Goal: Use online tool/utility: Utilize a website feature to perform a specific function

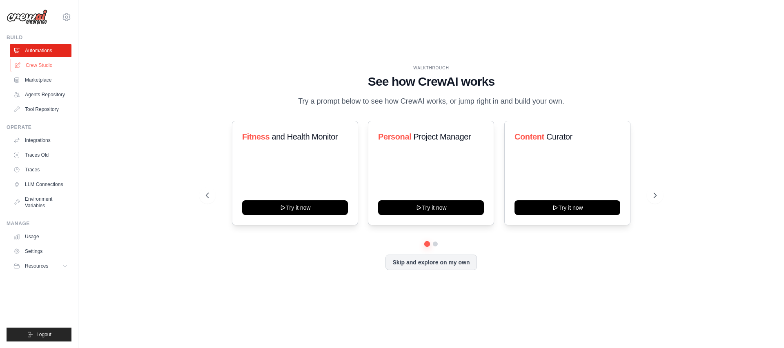
click at [42, 69] on link "Crew Studio" at bounding box center [42, 65] width 62 height 13
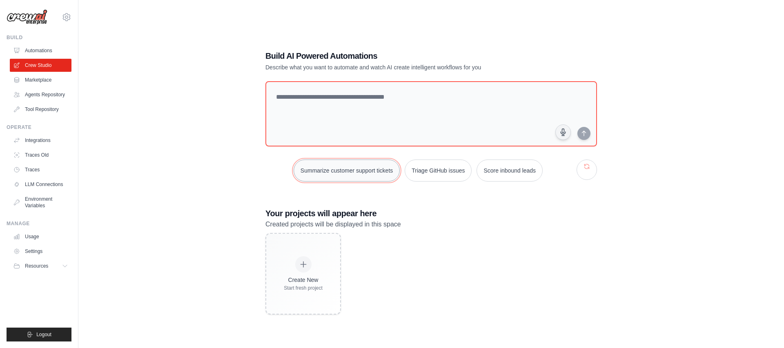
click at [365, 176] on button "Summarize customer support tickets" at bounding box center [346, 171] width 106 height 22
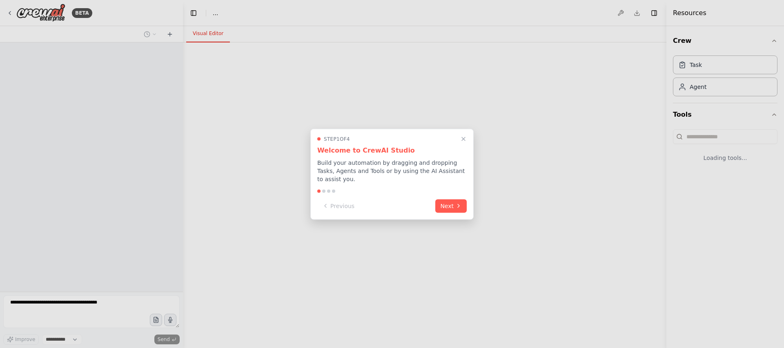
select select "****"
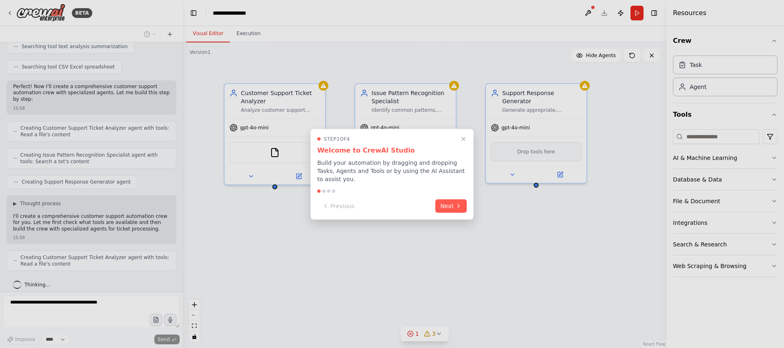
scroll to position [193, 0]
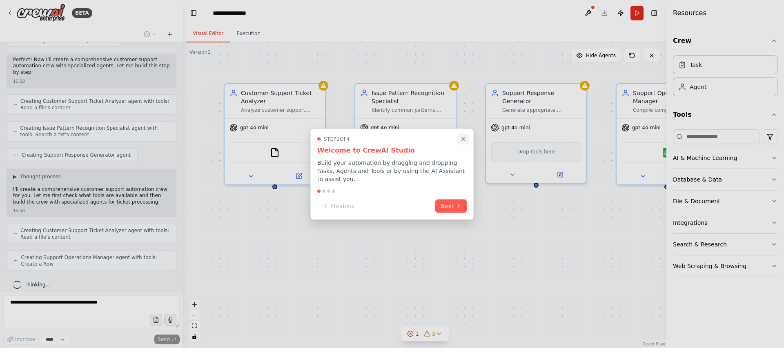
click at [465, 138] on icon "Close walkthrough" at bounding box center [463, 138] width 7 height 7
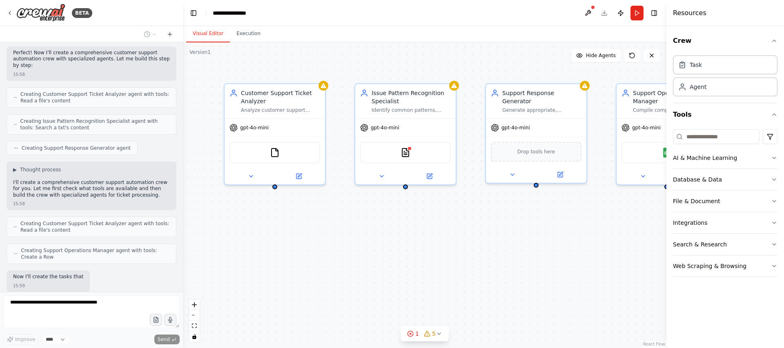
scroll to position [241, 0]
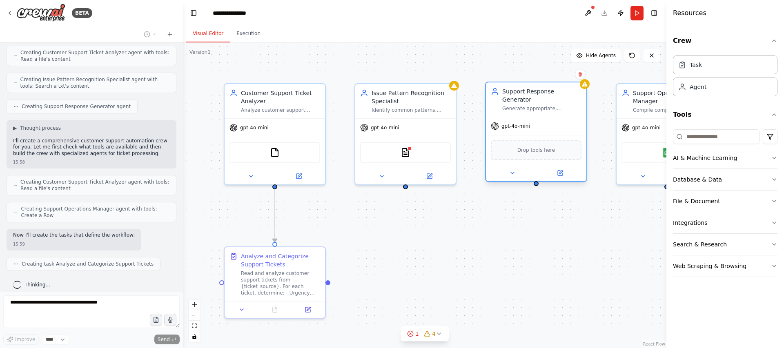
click at [524, 122] on div "gpt-4o-mini" at bounding box center [510, 126] width 39 height 8
click at [521, 123] on span "gpt-4o-mini" at bounding box center [515, 126] width 29 height 7
click at [526, 123] on span "gpt-4o-mini" at bounding box center [515, 126] width 29 height 7
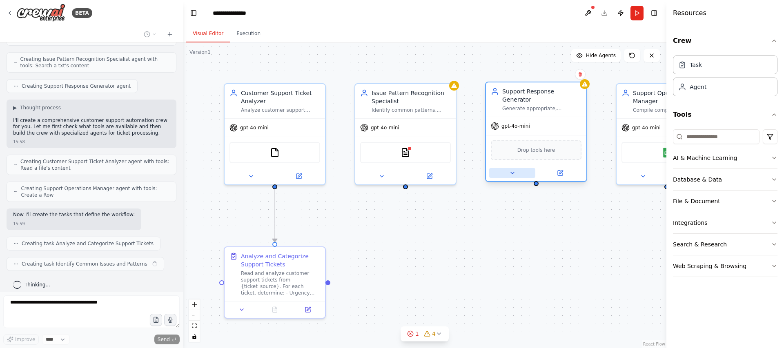
click at [510, 170] on icon at bounding box center [512, 173] width 7 height 7
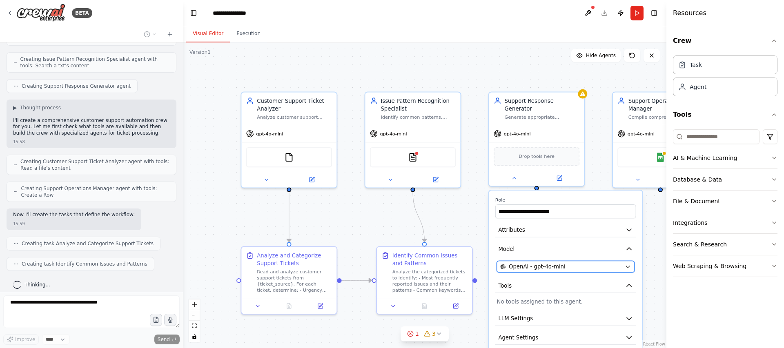
click at [548, 263] on span "OpenAI - gpt-4o-mini" at bounding box center [537, 267] width 57 height 8
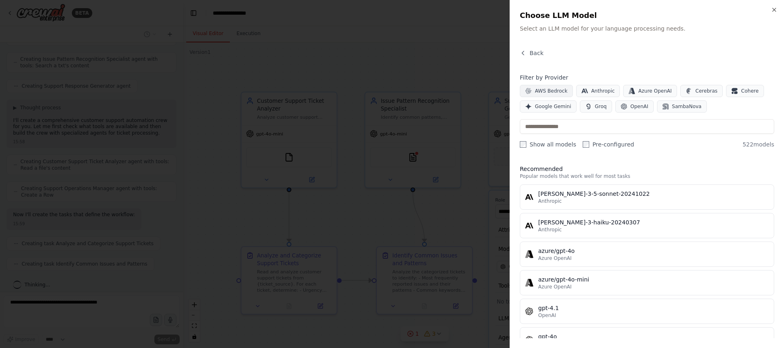
click at [555, 87] on button "AWS Bedrock" at bounding box center [546, 91] width 53 height 12
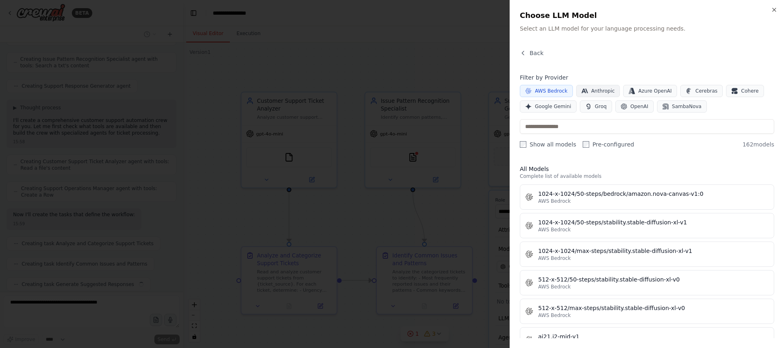
scroll to position [282, 0]
click at [596, 91] on span "Anthropic" at bounding box center [603, 91] width 24 height 7
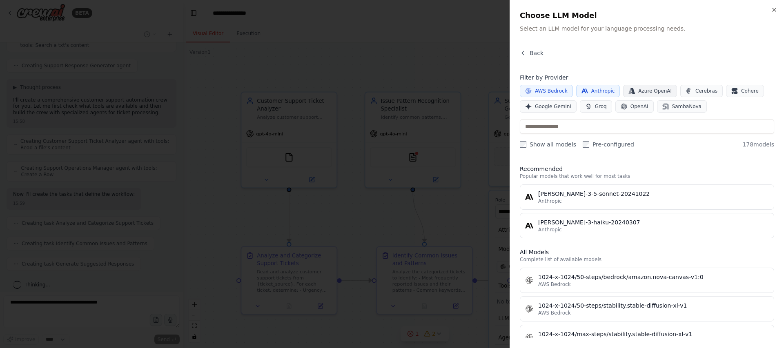
click at [653, 90] on span "Azure OpenAI" at bounding box center [654, 91] width 33 height 7
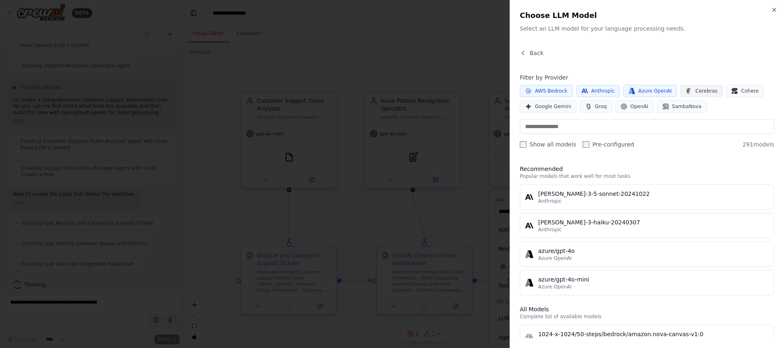
click at [705, 90] on span "Cerebras" at bounding box center [706, 91] width 22 height 7
click at [562, 89] on span "AWS Bedrock" at bounding box center [551, 91] width 33 height 7
click at [577, 90] on button "Anthropic" at bounding box center [598, 91] width 44 height 12
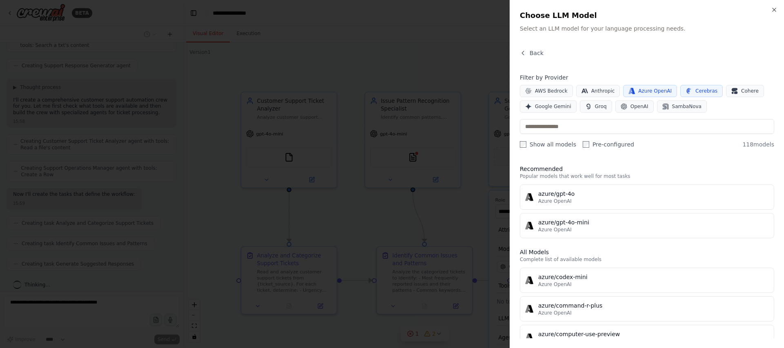
click at [632, 96] on button "Azure OpenAI" at bounding box center [650, 91] width 54 height 12
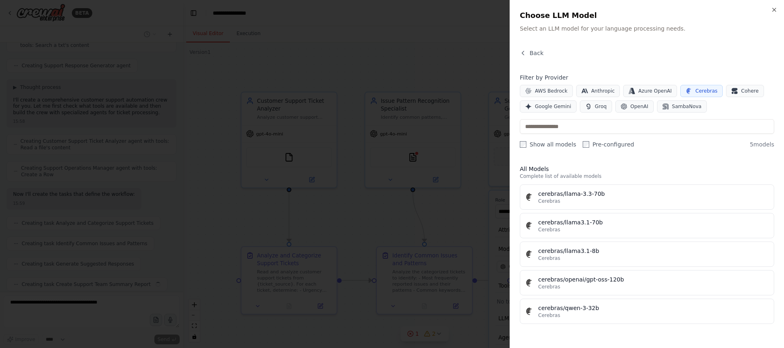
scroll to position [302, 0]
click at [700, 98] on div "AWS Bedrock Anthropic Azure OpenAI Cerebras Cohere Google Gemini Groq OpenAI Sa…" at bounding box center [647, 99] width 254 height 28
click at [700, 95] on button "Cerebras" at bounding box center [701, 91] width 42 height 12
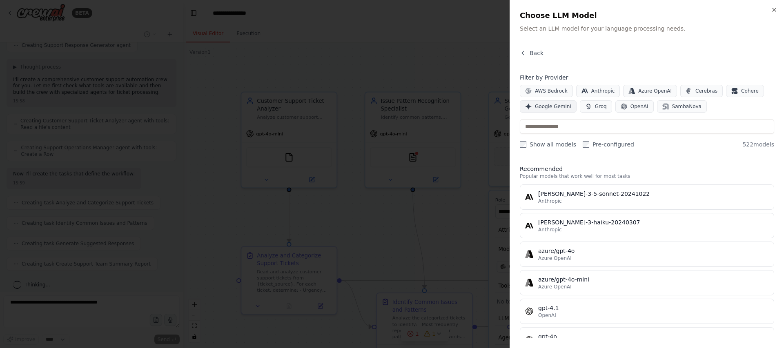
click at [561, 105] on span "Google Gemini" at bounding box center [553, 106] width 36 height 7
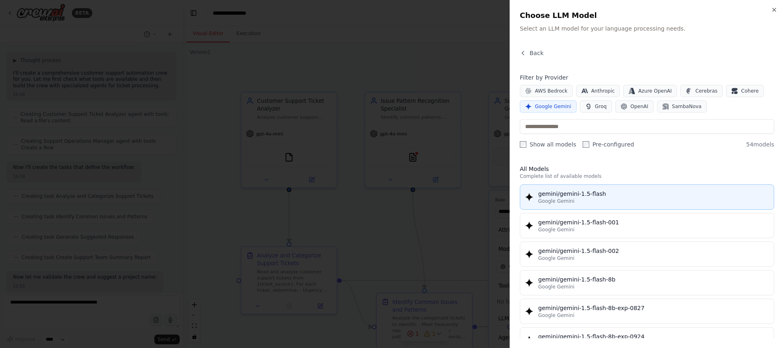
scroll to position [351, 0]
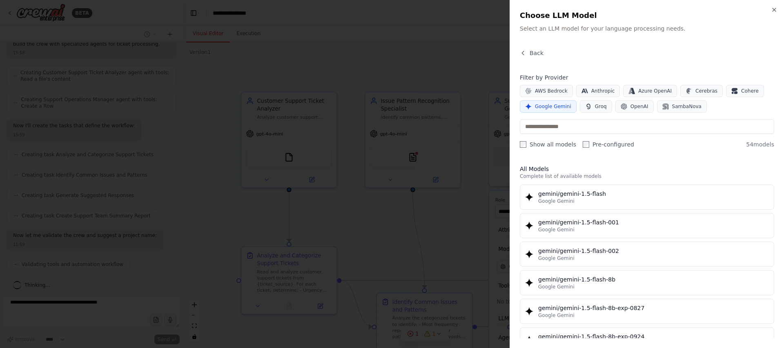
click at [557, 105] on span "Google Gemini" at bounding box center [553, 106] width 36 height 7
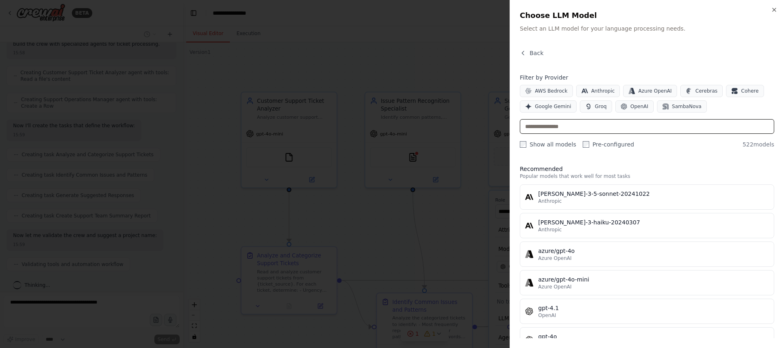
click at [573, 124] on input "text" at bounding box center [647, 126] width 254 height 15
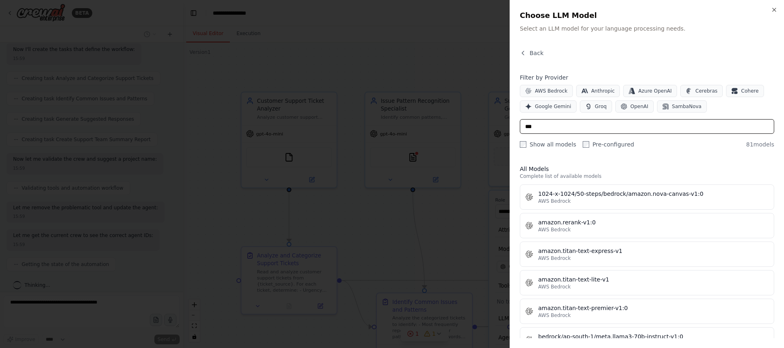
scroll to position [447, 0]
click at [530, 129] on input "***" at bounding box center [647, 126] width 254 height 15
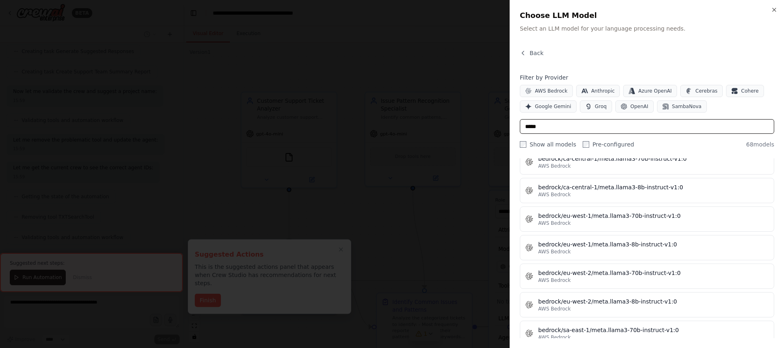
scroll to position [89, 0]
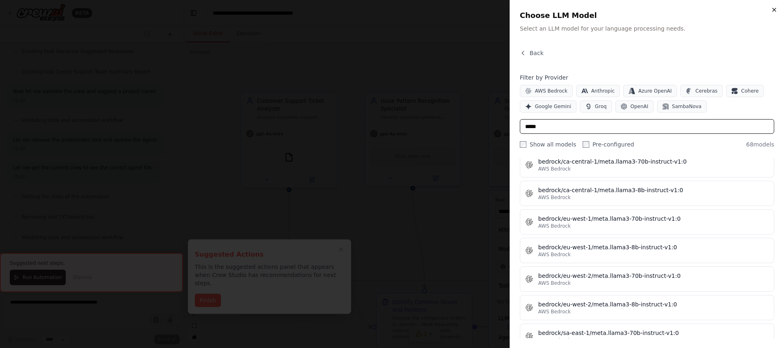
type input "*****"
click at [772, 11] on icon "button" at bounding box center [773, 9] width 3 height 3
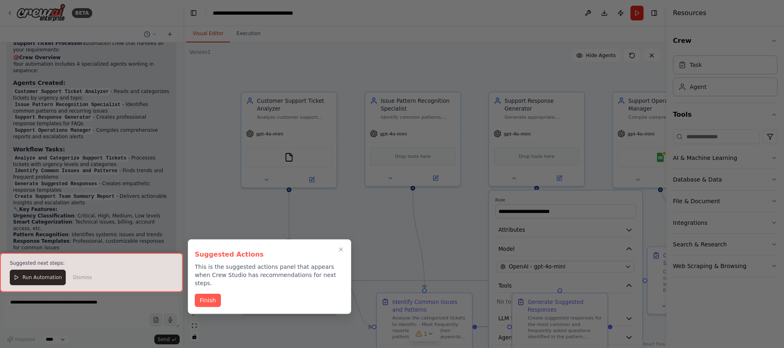
click at [554, 223] on div at bounding box center [392, 174] width 784 height 348
click at [339, 251] on icon "Close walkthrough" at bounding box center [341, 250] width 4 height 4
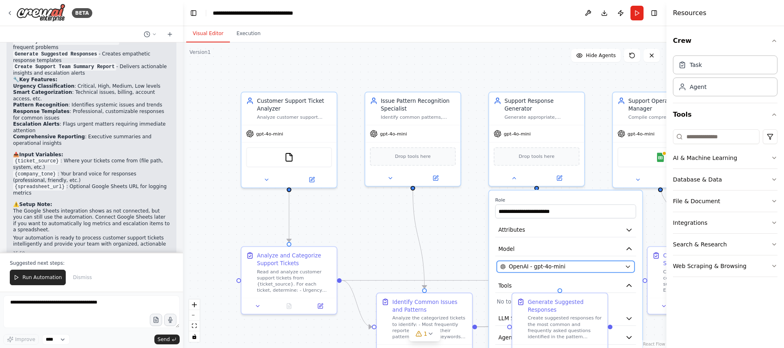
scroll to position [877, 0]
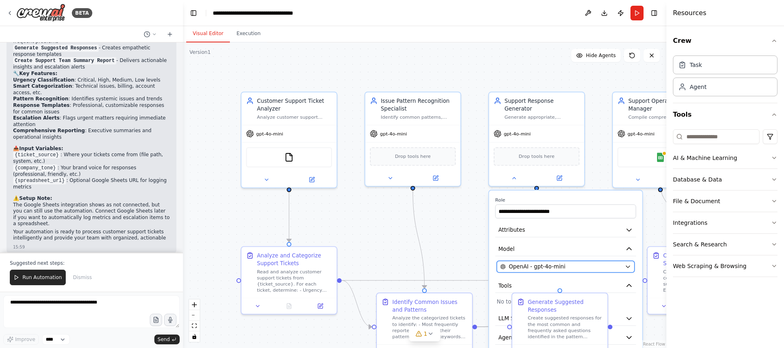
click at [526, 263] on button "OpenAI - gpt-4o-mini" at bounding box center [566, 266] width 138 height 11
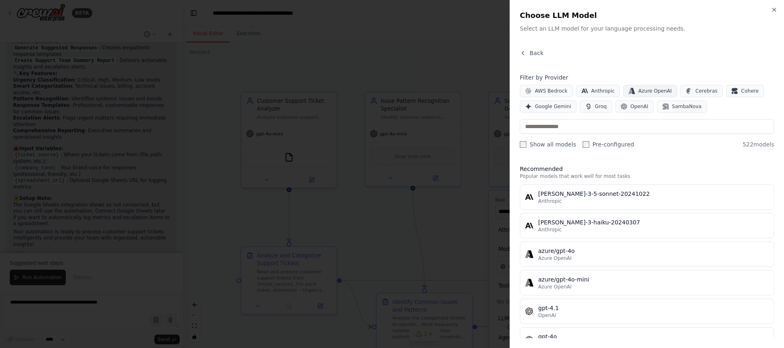
click at [645, 88] on span "Azure OpenAI" at bounding box center [654, 91] width 33 height 7
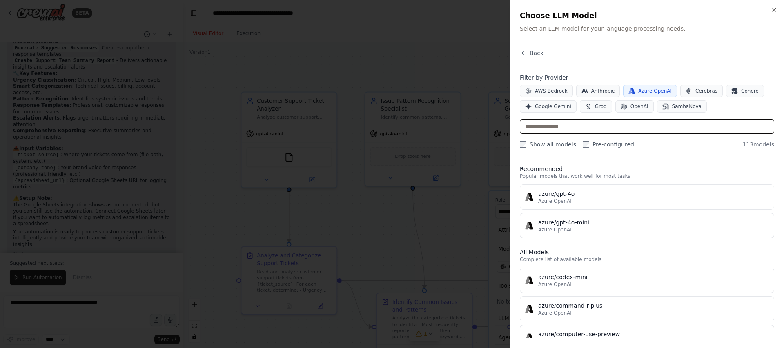
click at [638, 129] on input "text" at bounding box center [647, 126] width 254 height 15
click at [618, 129] on input "text" at bounding box center [647, 126] width 254 height 15
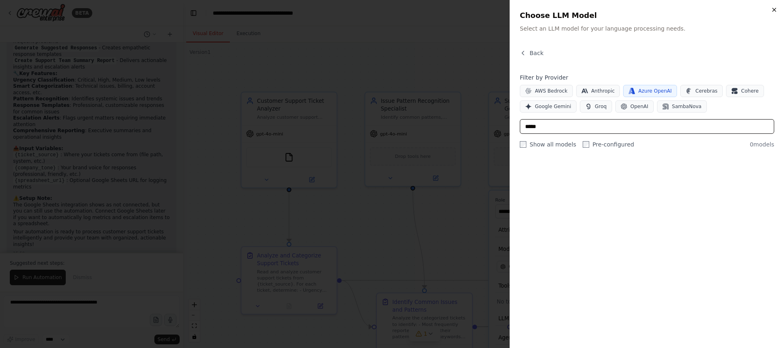
type input "*****"
click at [775, 11] on icon "button" at bounding box center [773, 9] width 3 height 3
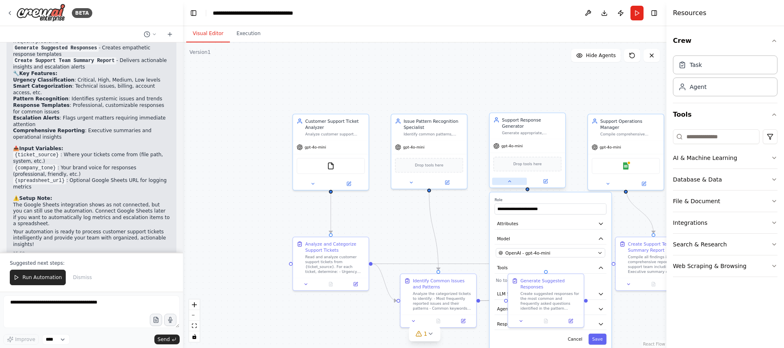
click at [512, 178] on button at bounding box center [509, 181] width 35 height 7
click at [471, 214] on div ".deletable-edge-delete-btn { width: 20px; height: 20px; border: 0px solid #ffff…" at bounding box center [424, 195] width 483 height 306
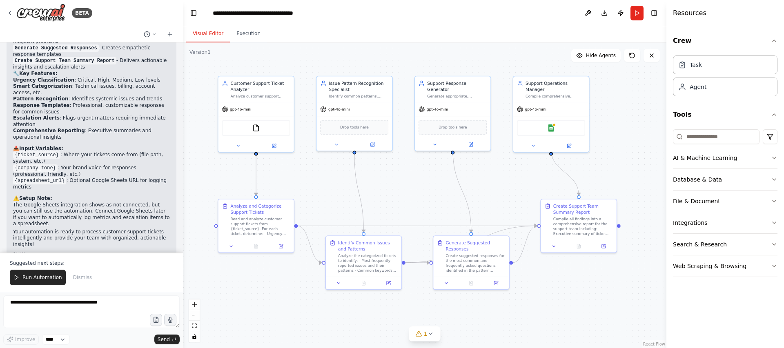
drag, startPoint x: 471, startPoint y: 214, endPoint x: 396, endPoint y: 176, distance: 83.8
click at [396, 176] on div ".deletable-edge-delete-btn { width: 20px; height: 20px; border: 0px solid #ffff…" at bounding box center [424, 195] width 483 height 306
click at [77, 280] on span "Dismiss" at bounding box center [82, 277] width 19 height 7
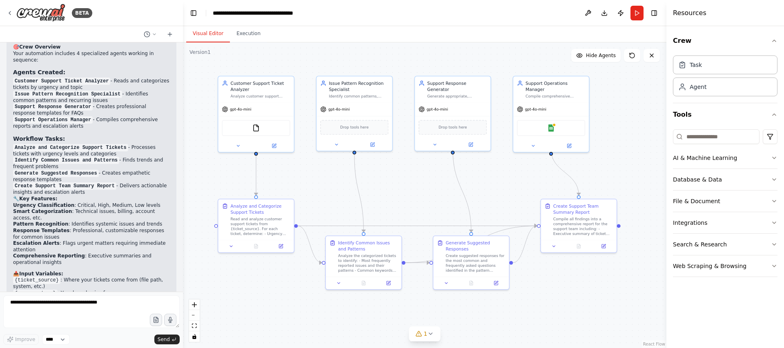
scroll to position [838, 0]
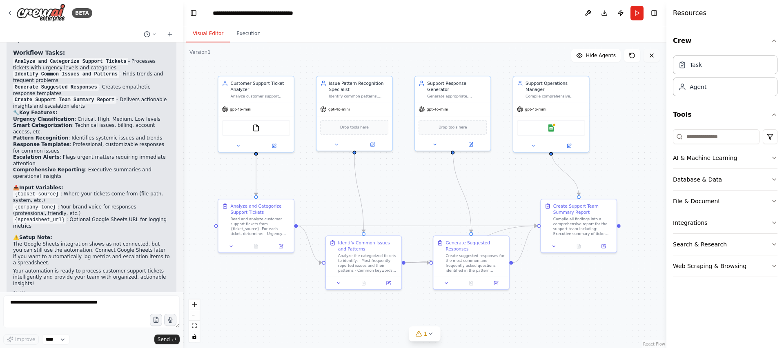
click at [651, 58] on icon at bounding box center [651, 55] width 7 height 7
click at [651, 53] on icon at bounding box center [651, 55] width 7 height 7
click at [720, 90] on div "Agent" at bounding box center [725, 86] width 104 height 19
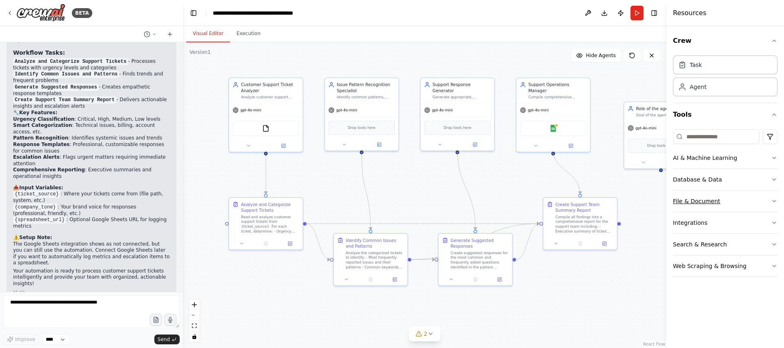
click at [719, 202] on button "File & Document" at bounding box center [725, 201] width 104 height 21
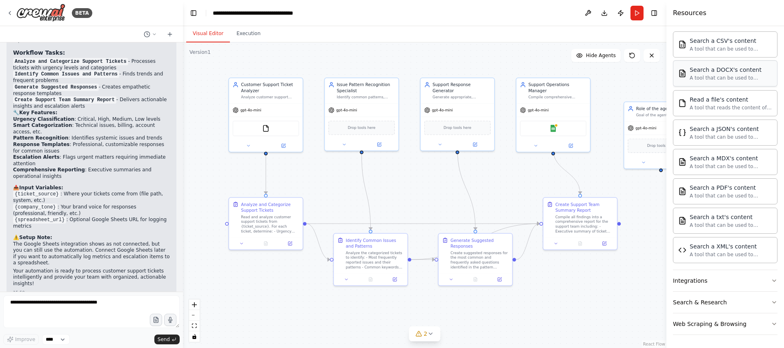
scroll to position [0, 0]
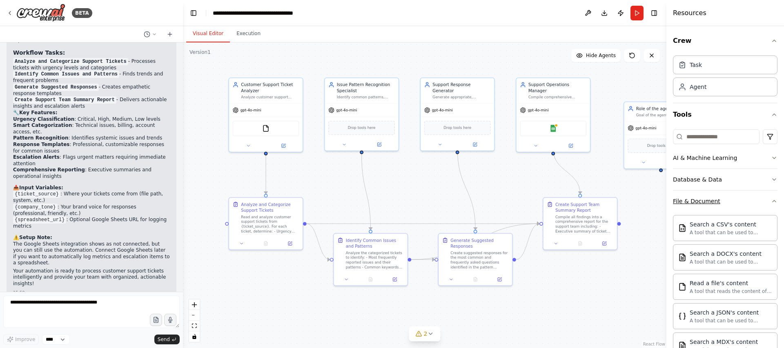
click at [731, 209] on button "File & Document" at bounding box center [725, 201] width 104 height 21
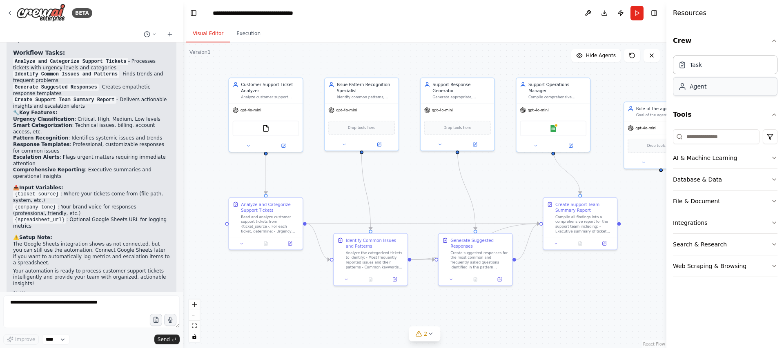
click at [706, 87] on div "Agent" at bounding box center [725, 86] width 104 height 19
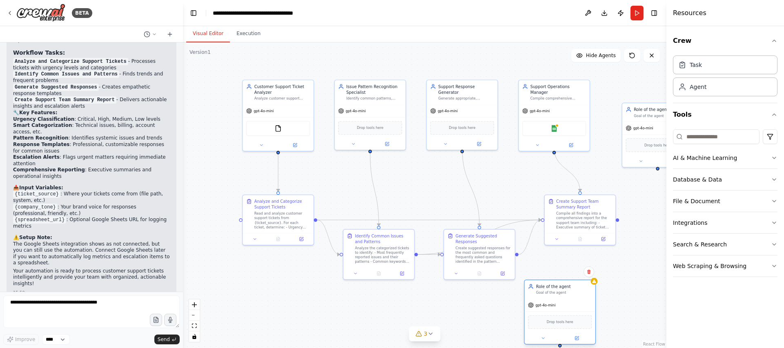
drag, startPoint x: 589, startPoint y: 83, endPoint x: 571, endPoint y: 303, distance: 221.1
click at [571, 303] on div "gpt-4o-mini" at bounding box center [559, 305] width 71 height 13
click at [563, 316] on span "Drop tools here" at bounding box center [559, 316] width 27 height 6
click at [717, 177] on div "Database & Data" at bounding box center [697, 179] width 49 height 8
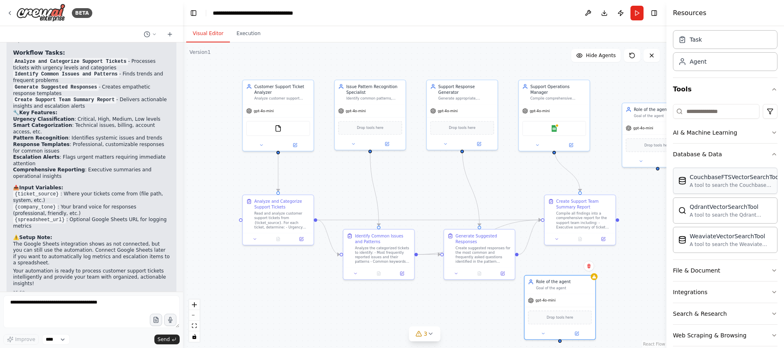
scroll to position [37, 0]
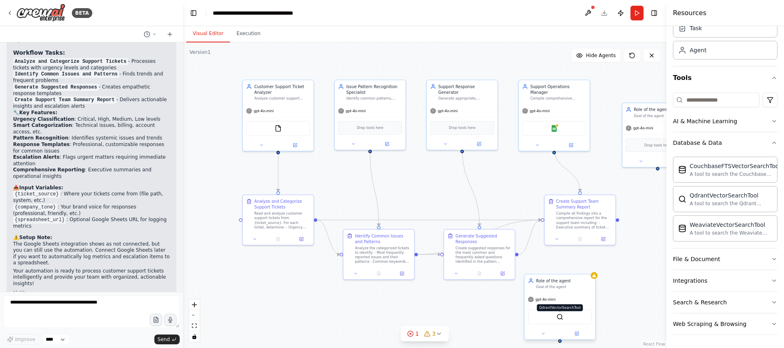
click at [561, 318] on img at bounding box center [559, 316] width 7 height 7
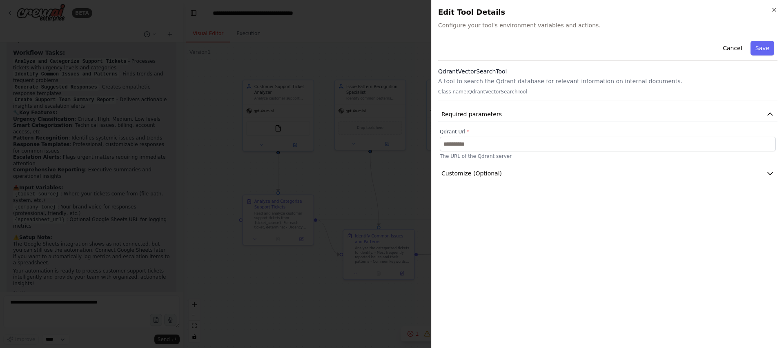
click at [397, 279] on div at bounding box center [392, 174] width 784 height 348
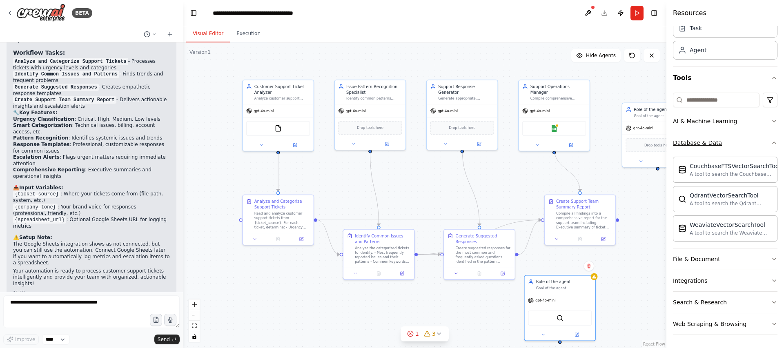
scroll to position [0, 0]
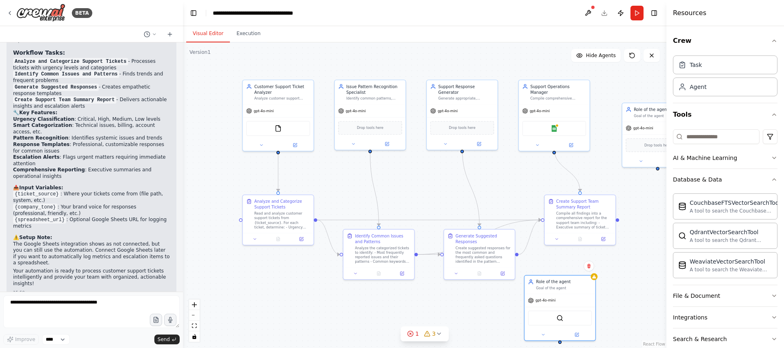
click at [761, 11] on div "Resources" at bounding box center [725, 13] width 118 height 26
click at [714, 187] on button "Database & Data" at bounding box center [725, 179] width 104 height 21
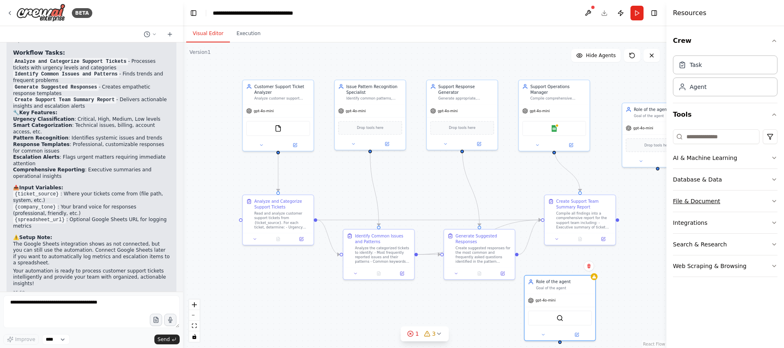
click at [710, 202] on div "File & Document" at bounding box center [696, 201] width 47 height 8
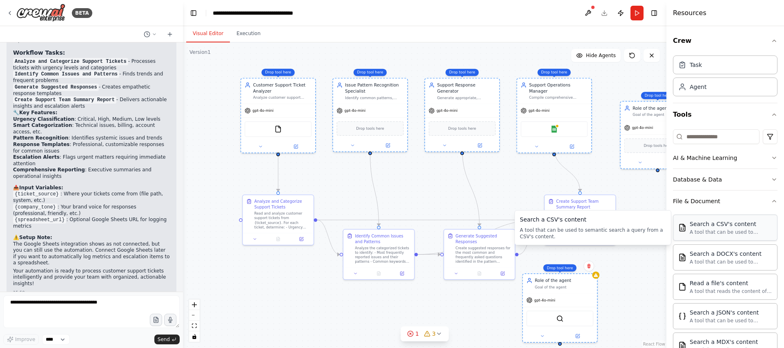
drag, startPoint x: 700, startPoint y: 231, endPoint x: 553, endPoint y: 186, distance: 153.6
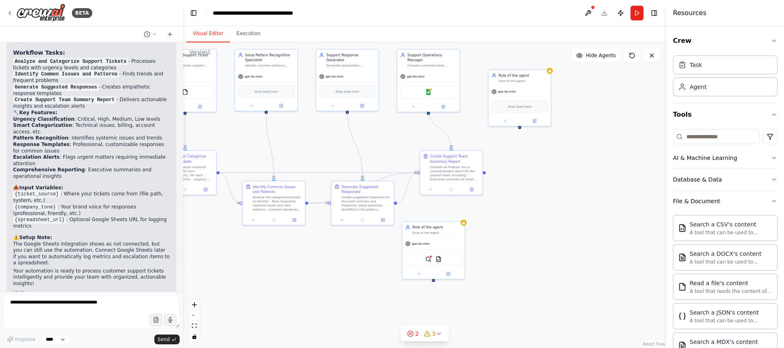
drag, startPoint x: 613, startPoint y: 290, endPoint x: 486, endPoint y: 232, distance: 138.6
click at [486, 232] on div ".deletable-edge-delete-btn { width: 20px; height: 20px; border: 0px solid #ffff…" at bounding box center [424, 195] width 483 height 306
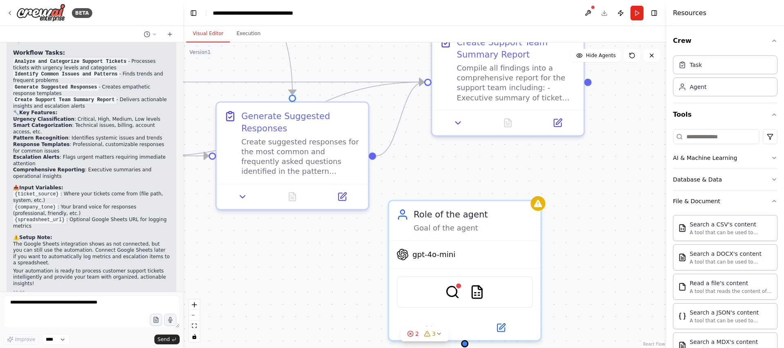
drag, startPoint x: 417, startPoint y: 186, endPoint x: 417, endPoint y: 27, distance: 158.8
click at [417, 28] on div "Visual Editor Execution Version 1 Show Tools Hide Agents .deletable-edge-delete…" at bounding box center [424, 187] width 483 height 322
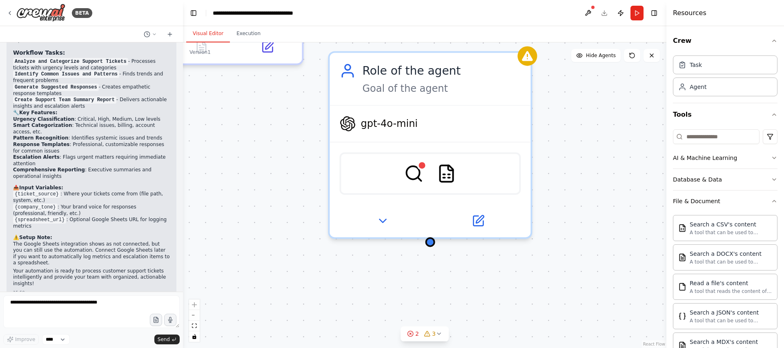
drag, startPoint x: 440, startPoint y: 149, endPoint x: 392, endPoint y: 16, distance: 142.3
click at [392, 16] on main "**********" at bounding box center [424, 174] width 483 height 348
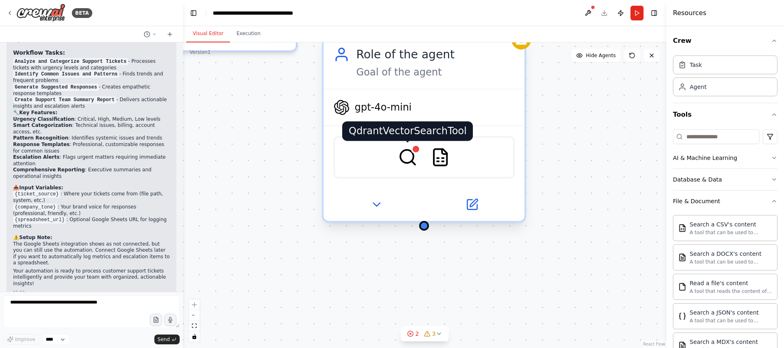
click at [415, 158] on img at bounding box center [408, 157] width 20 height 20
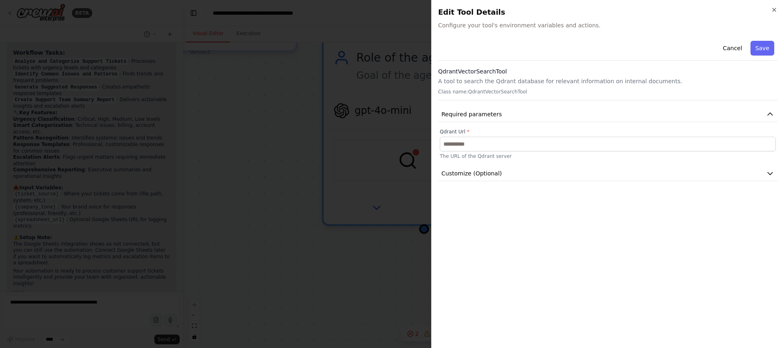
click at [337, 173] on div at bounding box center [392, 174] width 784 height 348
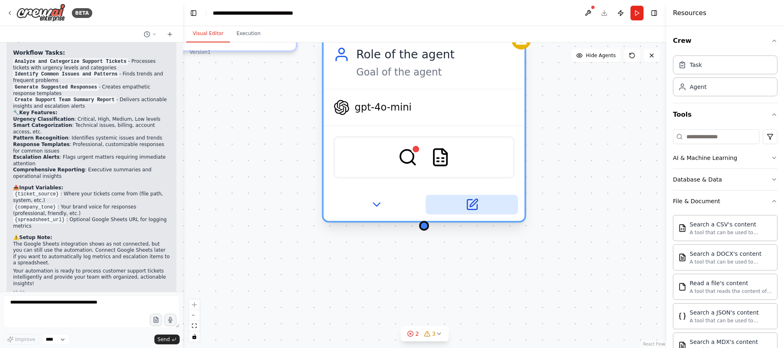
click at [470, 206] on icon at bounding box center [473, 203] width 8 height 8
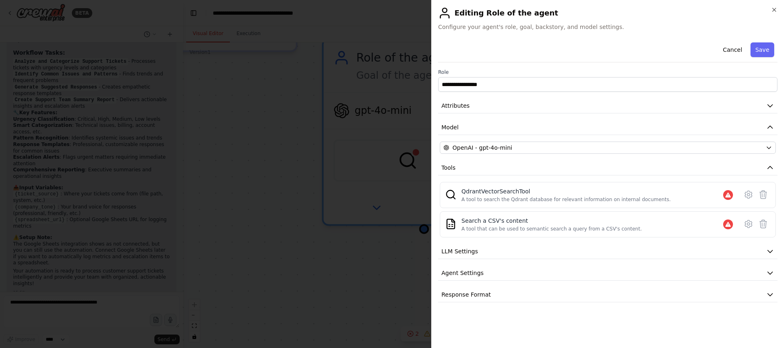
click at [319, 281] on div at bounding box center [392, 174] width 784 height 348
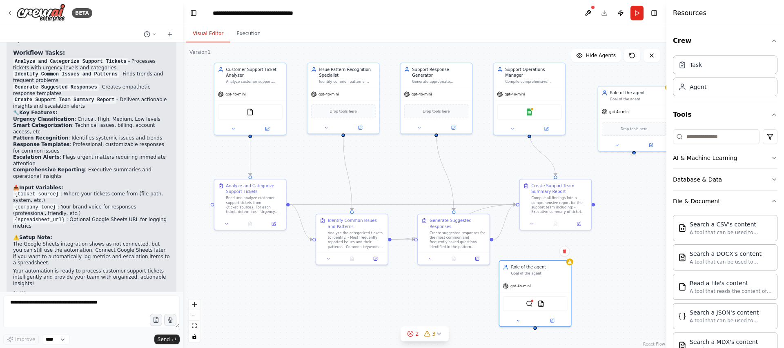
drag, startPoint x: 274, startPoint y: 155, endPoint x: 319, endPoint y: 301, distance: 153.0
click at [319, 301] on div ".deletable-edge-delete-btn { width: 20px; height: 20px; border: 0px solid #ffff…" at bounding box center [424, 195] width 483 height 306
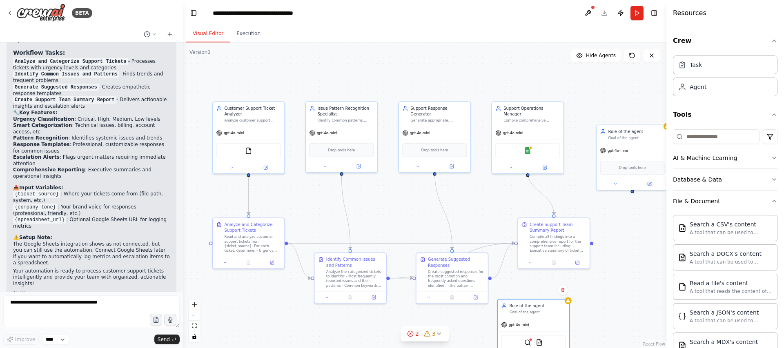
drag, startPoint x: 419, startPoint y: 169, endPoint x: 420, endPoint y: 207, distance: 38.0
click at [420, 208] on div ".deletable-edge-delete-btn { width: 20px; height: 20px; border: 0px solid #ffff…" at bounding box center [424, 195] width 483 height 306
click at [11, 11] on icon at bounding box center [10, 13] width 7 height 7
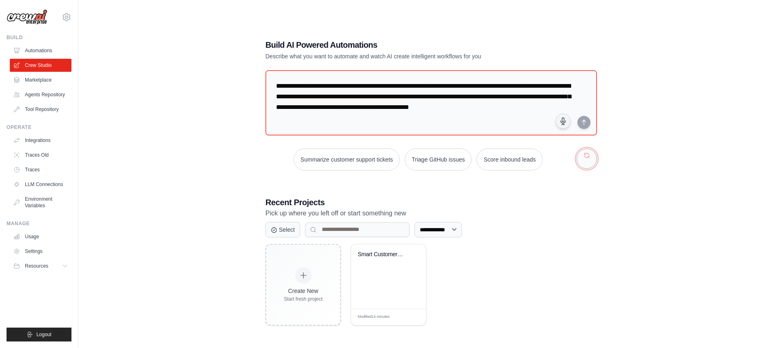
click at [586, 159] on button "button" at bounding box center [586, 159] width 20 height 20
click at [585, 159] on button "button" at bounding box center [586, 159] width 20 height 20
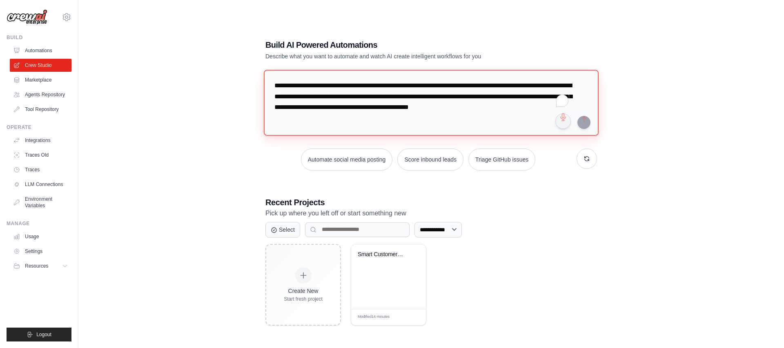
click at [355, 78] on textarea "**********" at bounding box center [431, 103] width 335 height 66
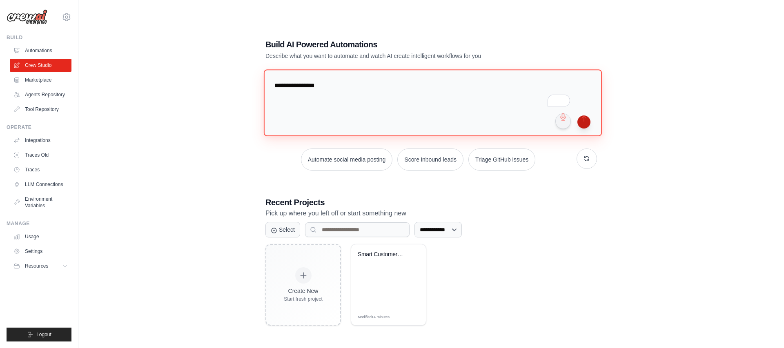
type textarea "**********"
click at [583, 127] on button "submit" at bounding box center [583, 121] width 13 height 13
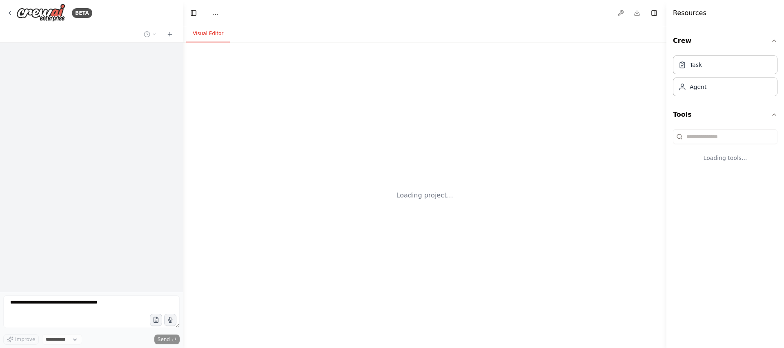
select select "****"
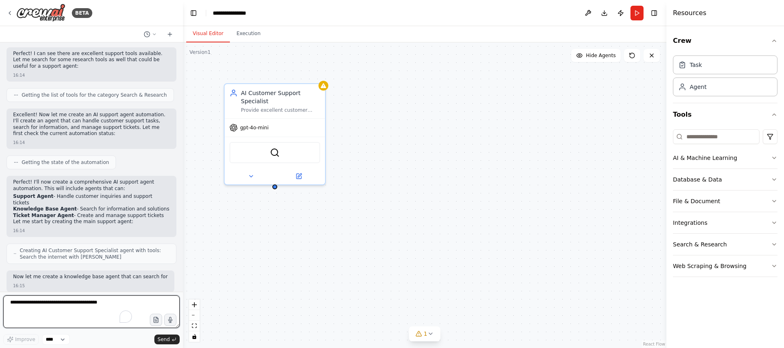
scroll to position [221, 0]
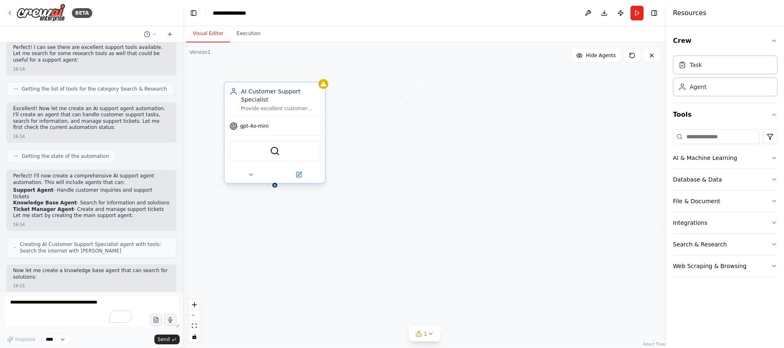
click at [275, 186] on div at bounding box center [274, 185] width 5 height 5
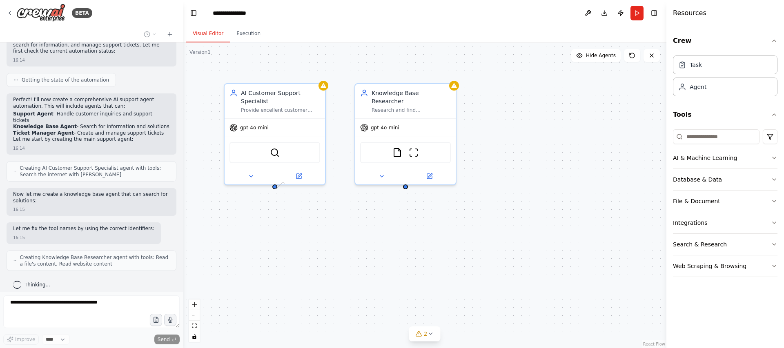
drag, startPoint x: 275, startPoint y: 186, endPoint x: 284, endPoint y: 184, distance: 9.9
click at [284, 184] on div "AI Customer Support Specialist Provide excellent customer support by analyzing …" at bounding box center [275, 134] width 102 height 102
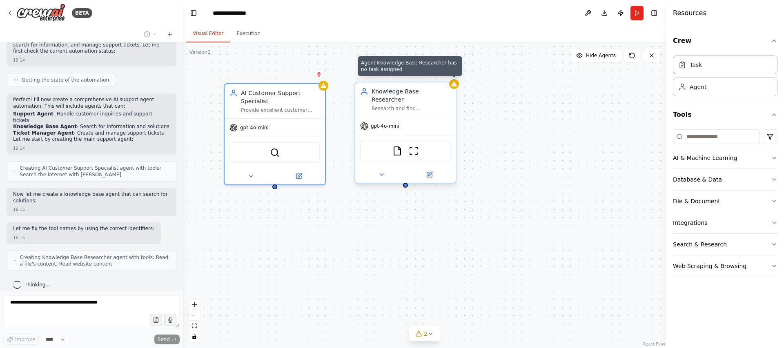
click at [455, 84] on icon at bounding box center [453, 84] width 5 height 5
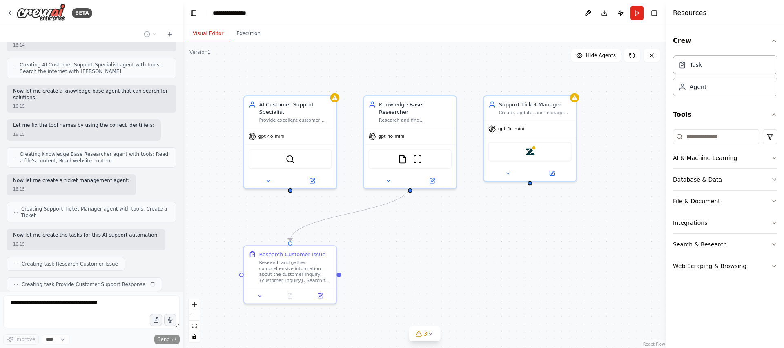
scroll to position [421, 0]
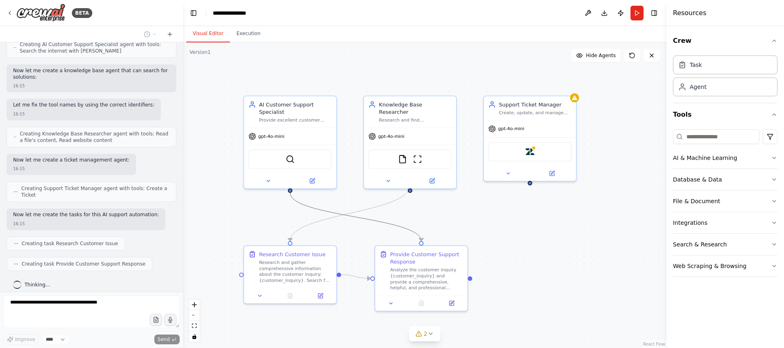
click at [399, 227] on icon "Edge from 845cae70-d37c-46d7-a317-5cec777df6e4 to 7ca6b7b9-19db-4758-a3d8-2094b…" at bounding box center [355, 217] width 131 height 48
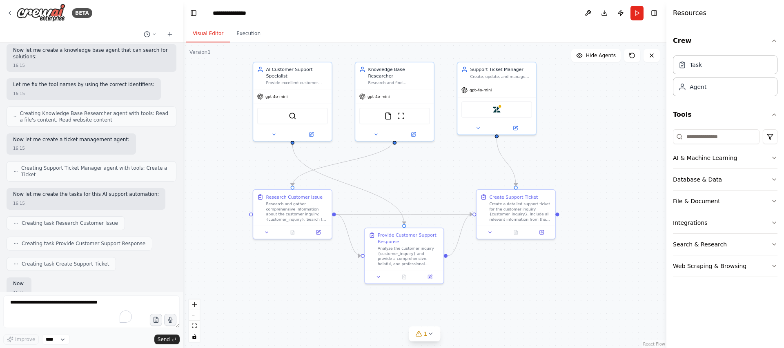
scroll to position [490, 0]
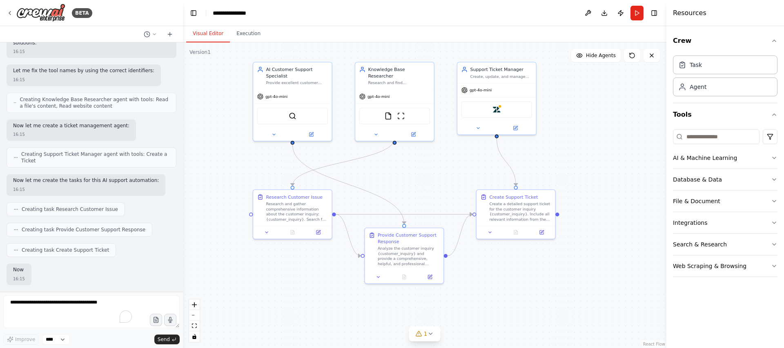
drag, startPoint x: 616, startPoint y: 282, endPoint x: 570, endPoint y: 226, distance: 72.2
click at [570, 226] on div ".deletable-edge-delete-btn { width: 20px; height: 20px; border: 0px solid #ffff…" at bounding box center [424, 195] width 483 height 306
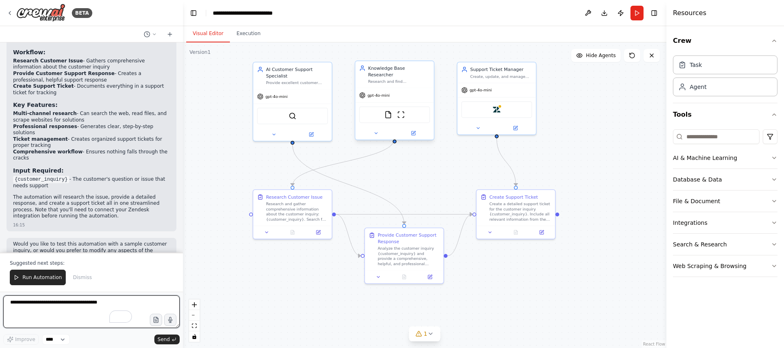
scroll to position [847, 0]
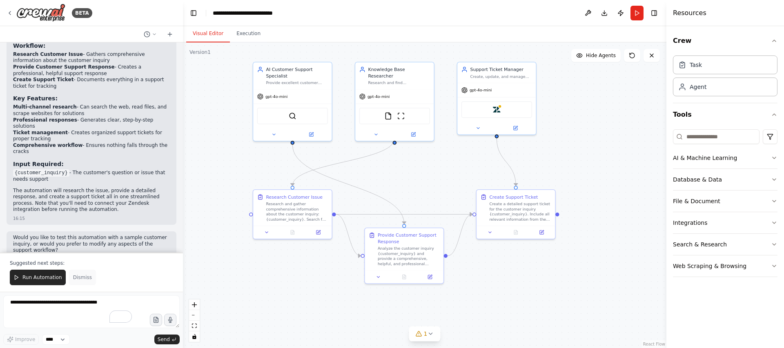
click at [82, 276] on span "Dismiss" at bounding box center [82, 277] width 19 height 7
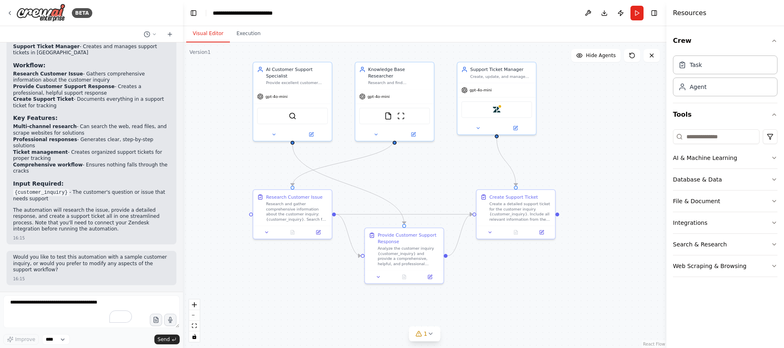
scroll to position [808, 0]
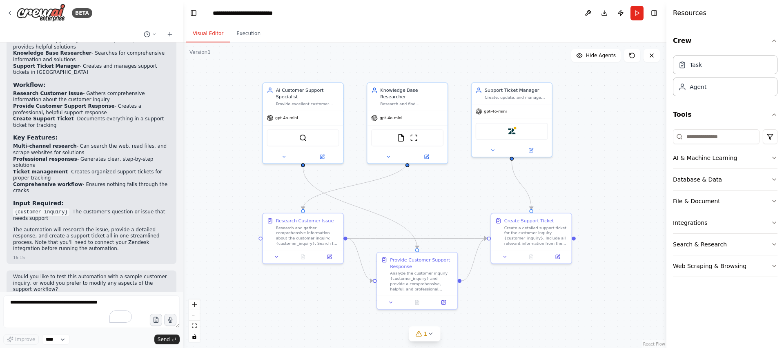
drag, startPoint x: 398, startPoint y: 167, endPoint x: 412, endPoint y: 200, distance: 35.5
click at [412, 200] on div ".deletable-edge-delete-btn { width: 20px; height: 20px; border: 0px solid #ffff…" at bounding box center [424, 195] width 483 height 306
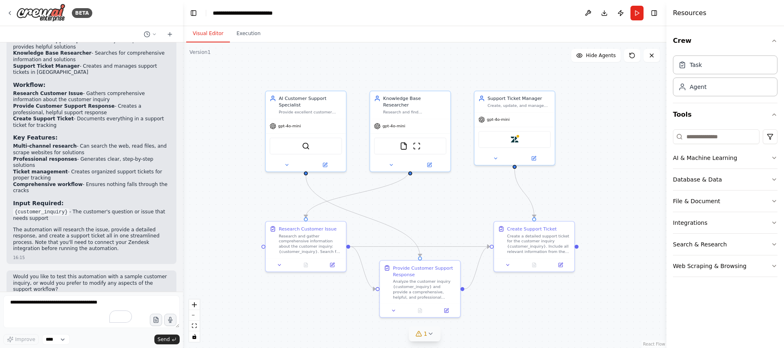
click at [429, 333] on icon at bounding box center [430, 334] width 7 height 7
click at [504, 313] on button at bounding box center [508, 313] width 14 height 10
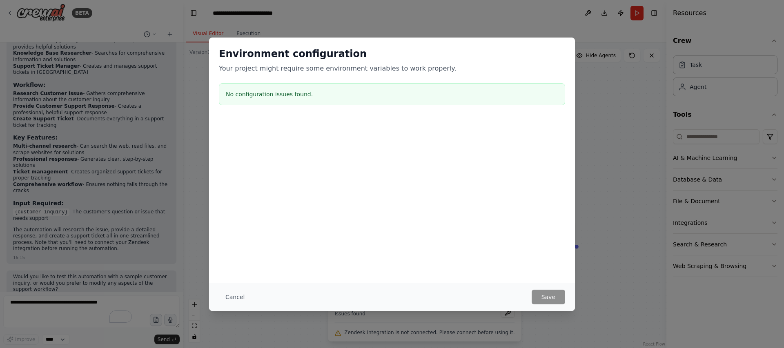
click at [615, 118] on div "Environment configuration Your project might require some environment variables…" at bounding box center [392, 174] width 784 height 348
click at [238, 291] on button "Cancel" at bounding box center [235, 297] width 32 height 15
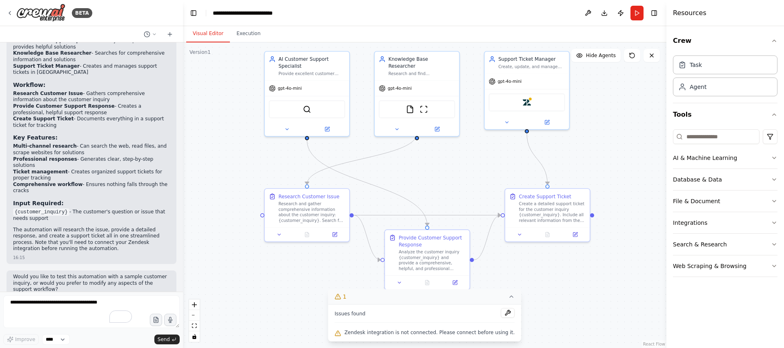
drag, startPoint x: 299, startPoint y: 196, endPoint x: 300, endPoint y: 163, distance: 33.1
click at [300, 163] on div ".deletable-edge-delete-btn { width: 20px; height: 20px; border: 0px solid #ffff…" at bounding box center [424, 195] width 483 height 306
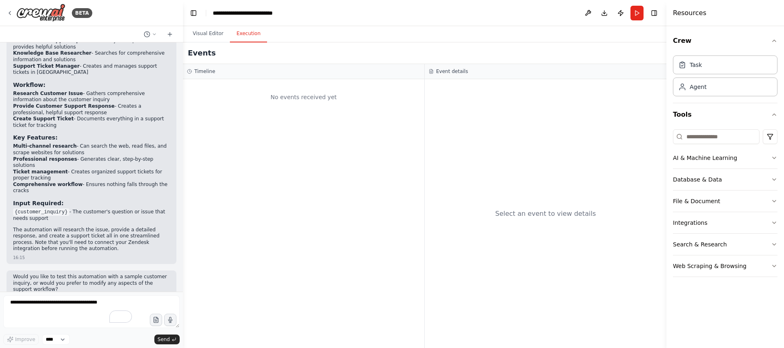
click at [242, 32] on button "Execution" at bounding box center [248, 33] width 37 height 17
click at [191, 38] on button "Visual Editor" at bounding box center [208, 33] width 44 height 17
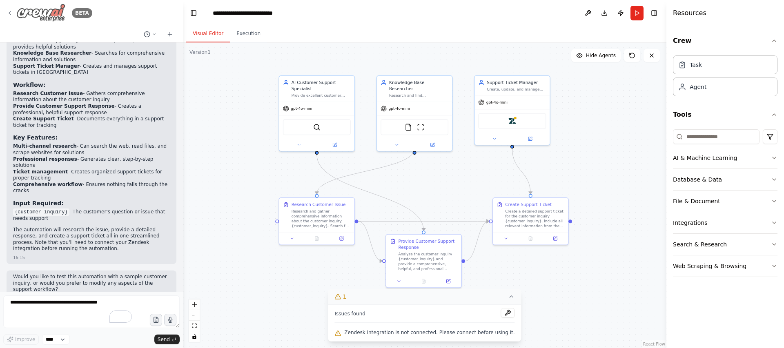
click at [10, 11] on icon at bounding box center [10, 13] width 7 height 7
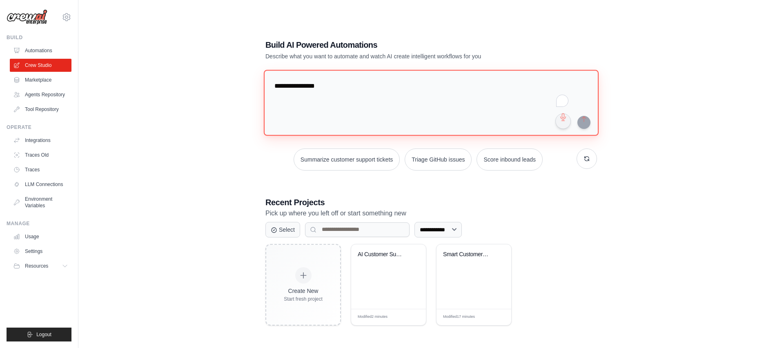
click at [376, 96] on textarea "**********" at bounding box center [431, 103] width 335 height 66
click at [586, 159] on button "button" at bounding box center [586, 159] width 20 height 20
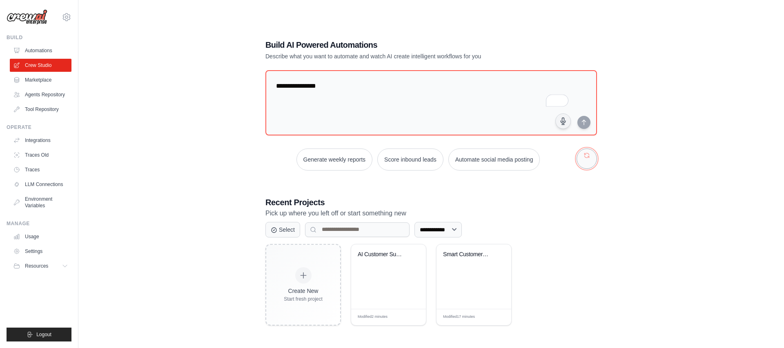
click at [586, 159] on button "button" at bounding box center [586, 159] width 20 height 20
